Goal: Task Accomplishment & Management: Manage account settings

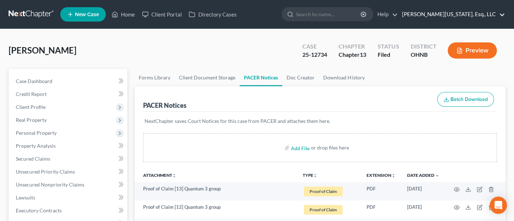
click at [469, 11] on link "Jann C. Washington, Esq., LLC" at bounding box center [452, 14] width 107 height 13
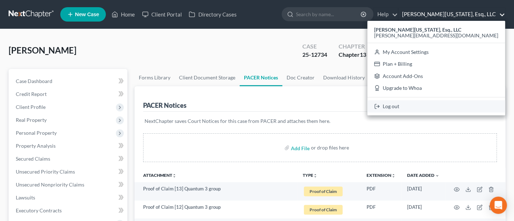
click at [450, 102] on link "Log out" at bounding box center [437, 106] width 138 height 12
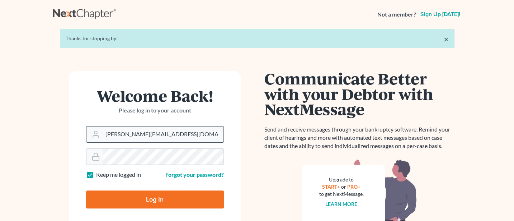
click at [187, 136] on input "[PERSON_NAME][EMAIL_ADDRESS][DOMAIN_NAME]" at bounding box center [163, 134] width 121 height 16
click at [191, 129] on input "[PERSON_NAME][EMAIL_ADDRESS][DOMAIN_NAME]" at bounding box center [163, 134] width 121 height 16
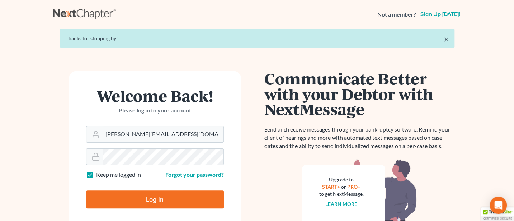
type input "[PERSON_NAME][EMAIL_ADDRESS][DOMAIN_NAME]"
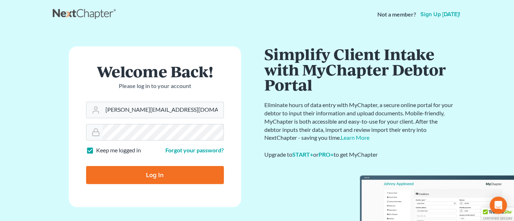
click at [149, 176] on input "Log In" at bounding box center [155, 175] width 138 height 18
type input "Thinking..."
